Goal: Task Accomplishment & Management: Use online tool/utility

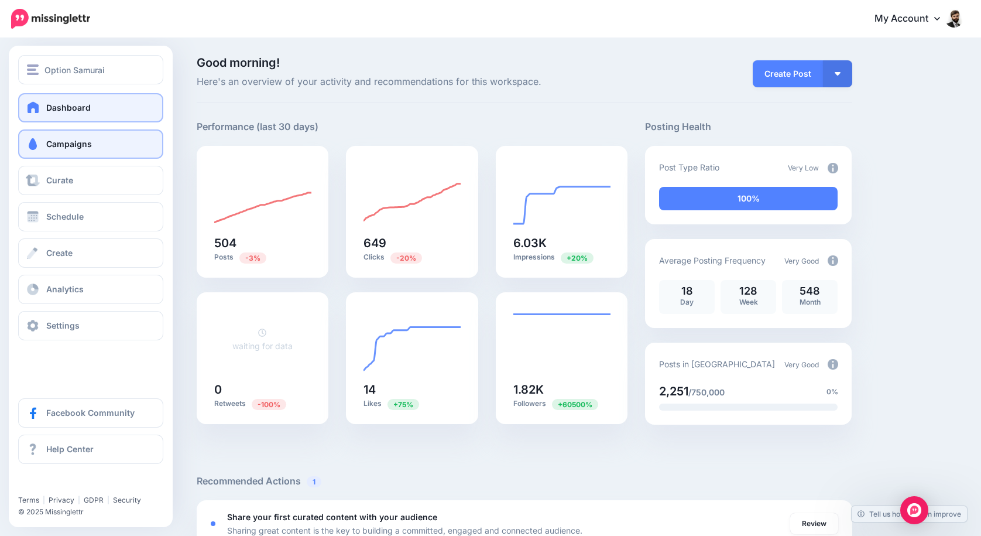
click at [59, 135] on link "Campaigns" at bounding box center [90, 143] width 145 height 29
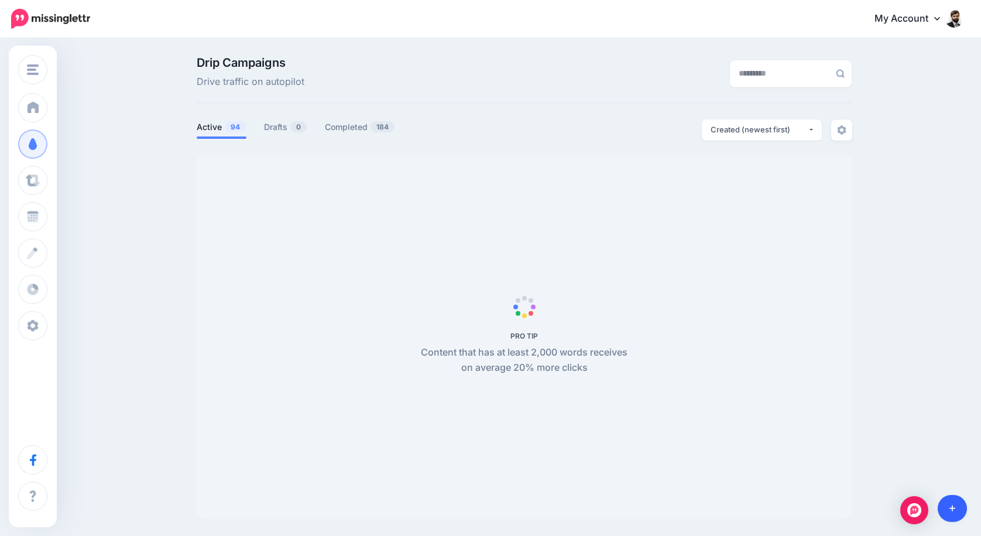
click at [951, 501] on link at bounding box center [953, 508] width 30 height 27
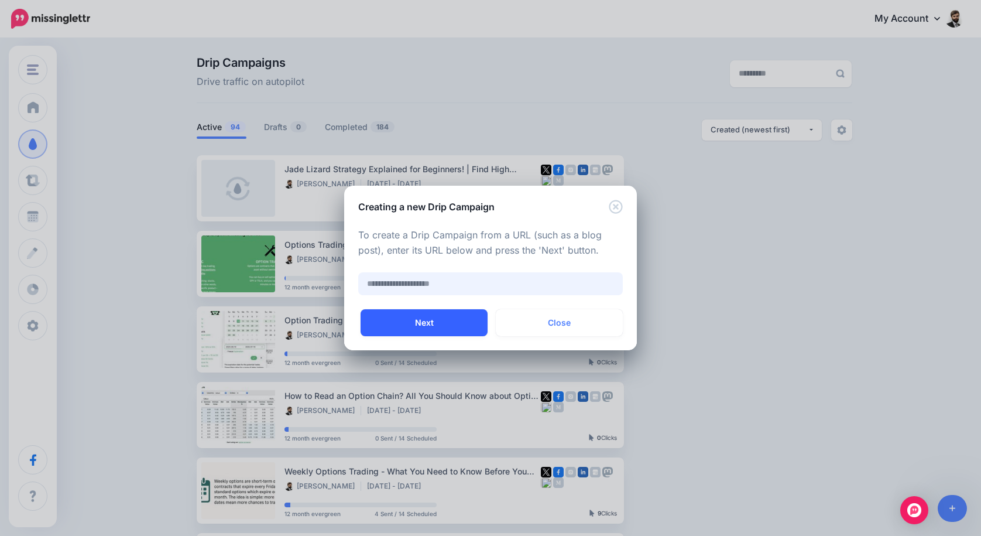
paste input "**********"
type input "**********"
click at [465, 318] on button "Next" at bounding box center [424, 322] width 127 height 27
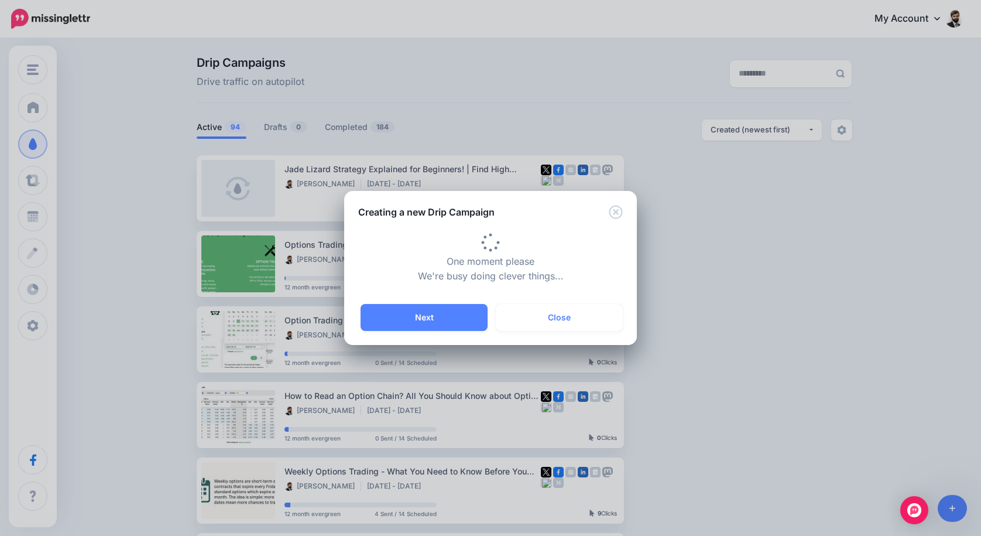
type input "**********"
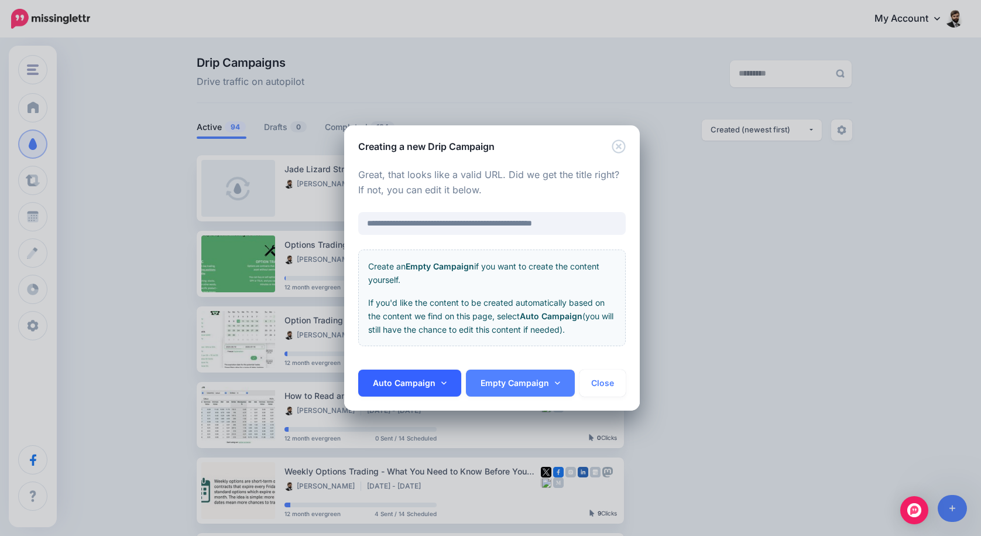
click at [444, 387] on link "Auto Campaign" at bounding box center [409, 382] width 103 height 27
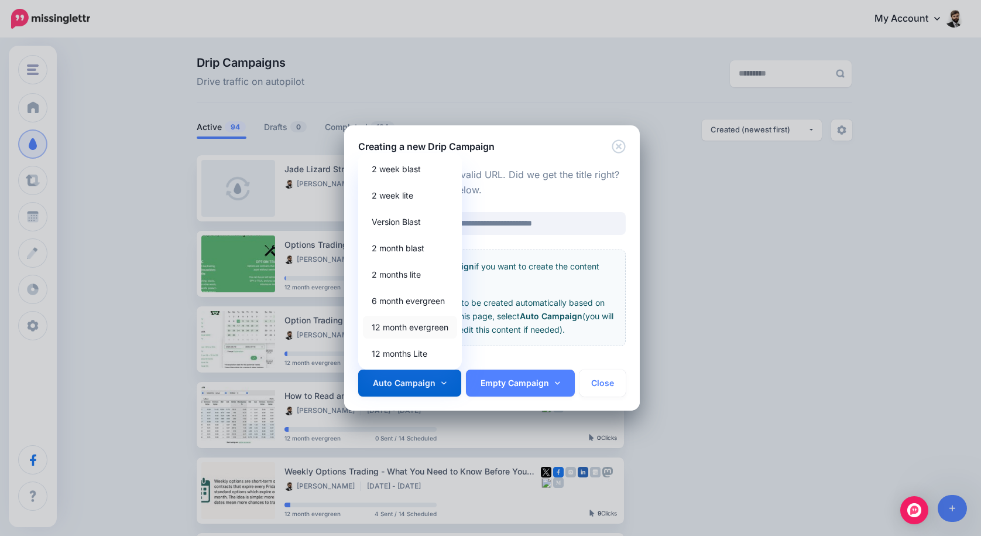
click at [438, 330] on link "12 month evergreen" at bounding box center [410, 326] width 94 height 23
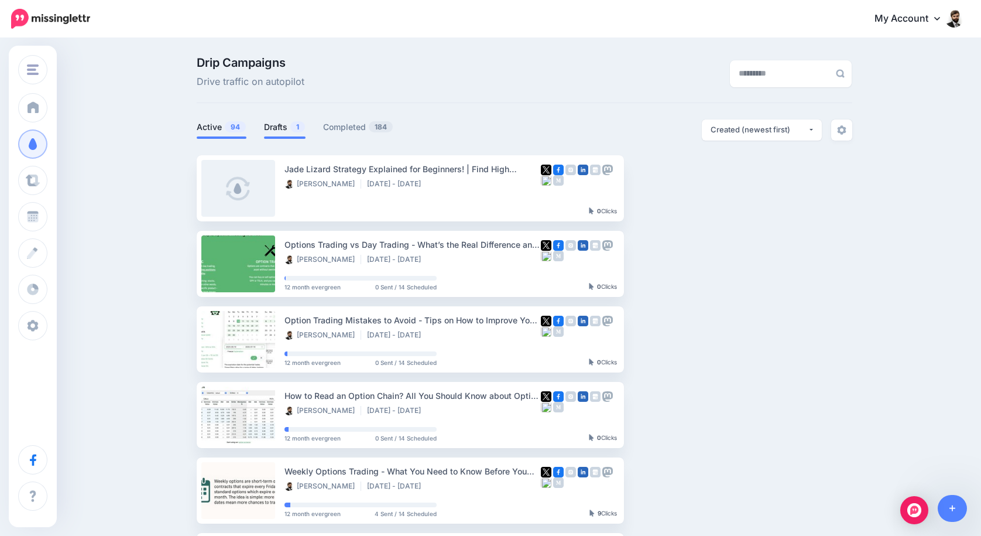
click at [287, 124] on link "Drafts 1" at bounding box center [285, 127] width 42 height 14
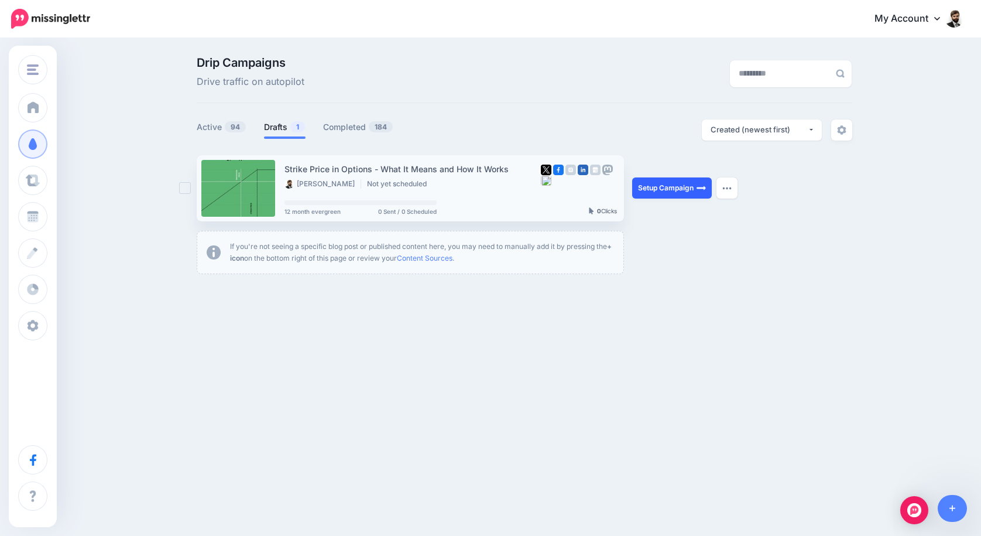
click at [666, 188] on link "Setup Campaign" at bounding box center [672, 187] width 80 height 21
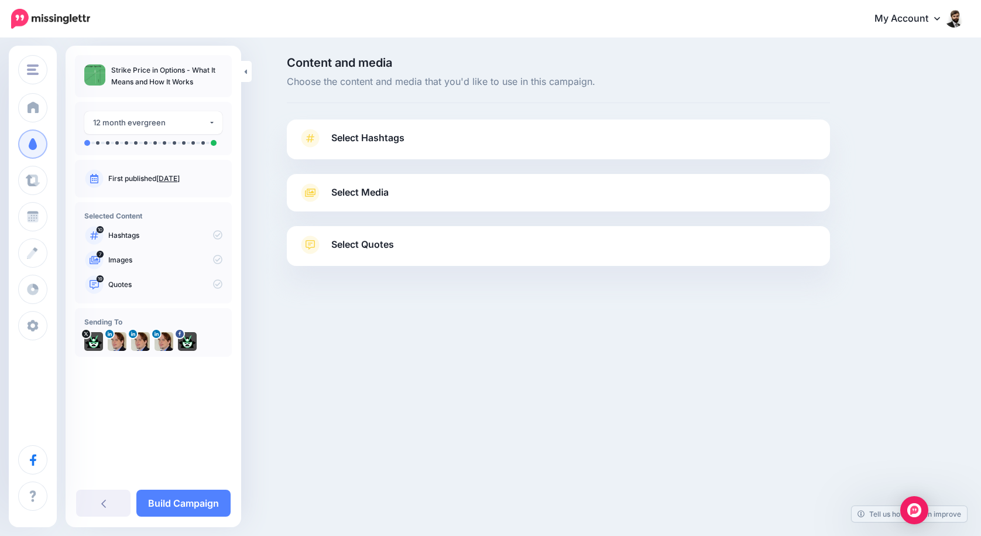
click at [459, 144] on link "Select Hashtags" at bounding box center [559, 144] width 520 height 30
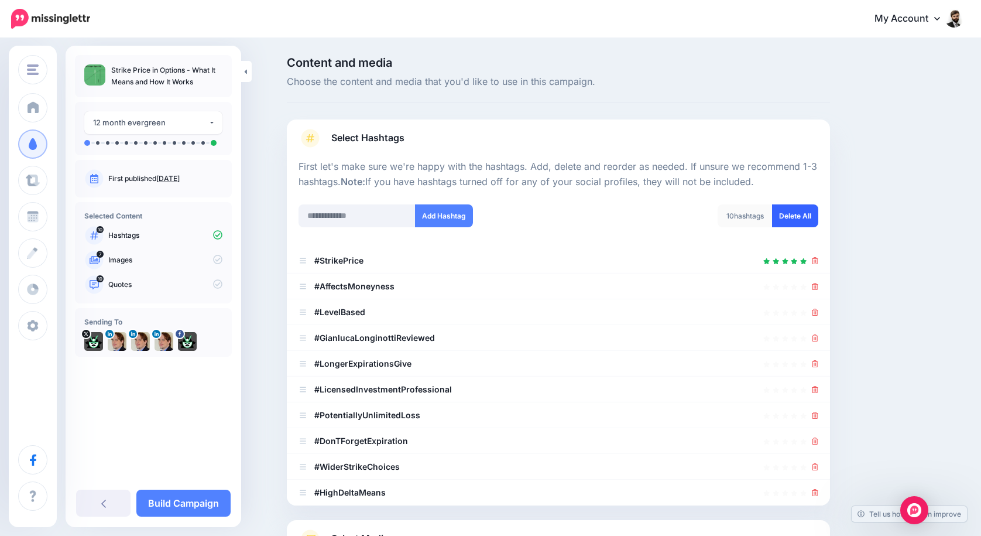
click at [794, 214] on link "Delete All" at bounding box center [795, 215] width 46 height 23
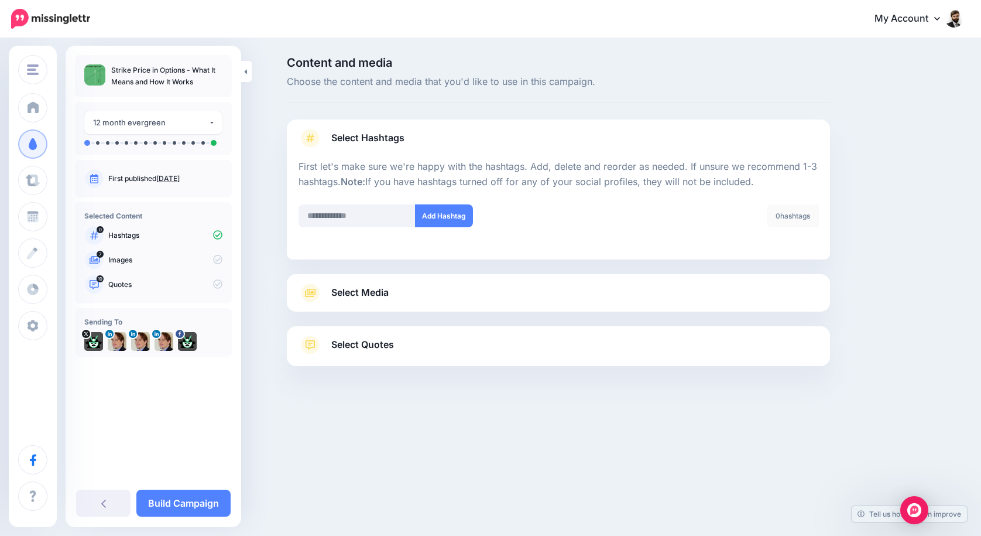
click at [554, 281] on div "Select Media Next, let's make sure we have the best media for this campaign. De…" at bounding box center [558, 292] width 543 height 37
click at [527, 290] on link "Select Media" at bounding box center [559, 292] width 520 height 19
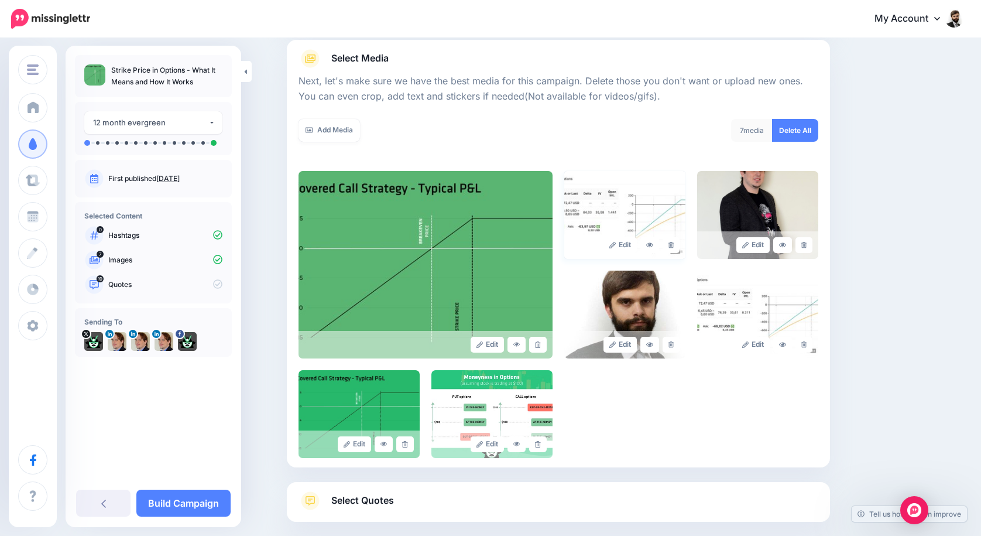
scroll to position [131, 0]
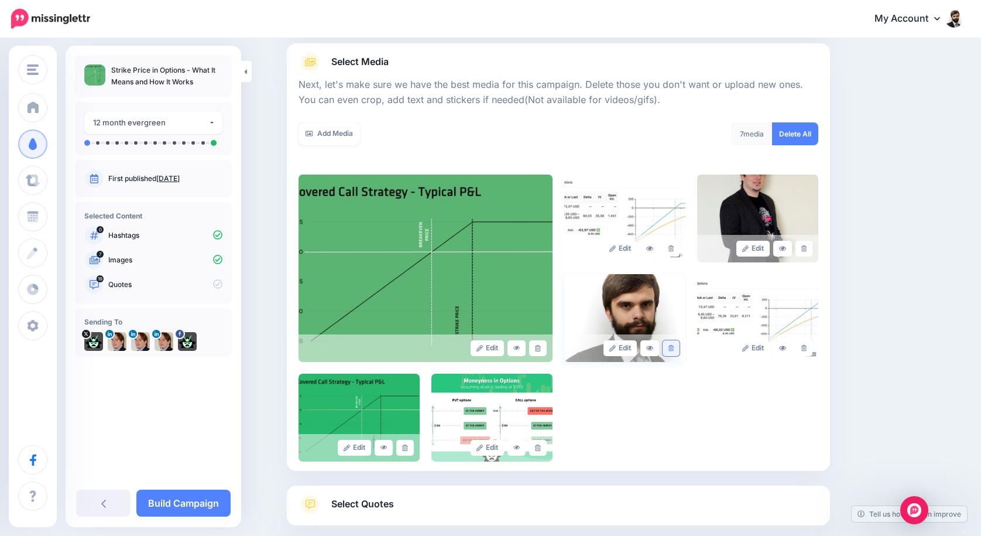
click at [671, 349] on link at bounding box center [671, 348] width 17 height 16
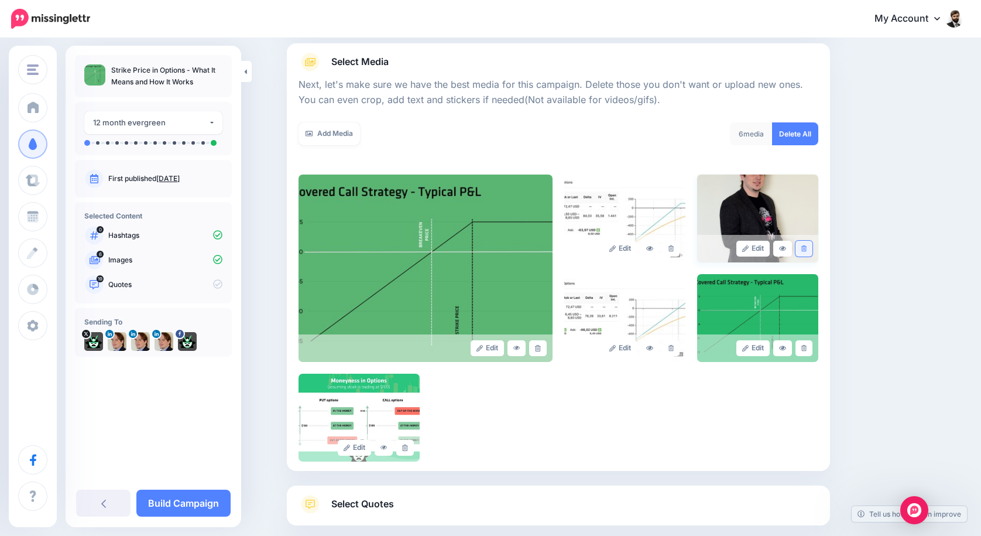
click at [810, 248] on link at bounding box center [803, 249] width 17 height 16
